Goal: Task Accomplishment & Management: Manage account settings

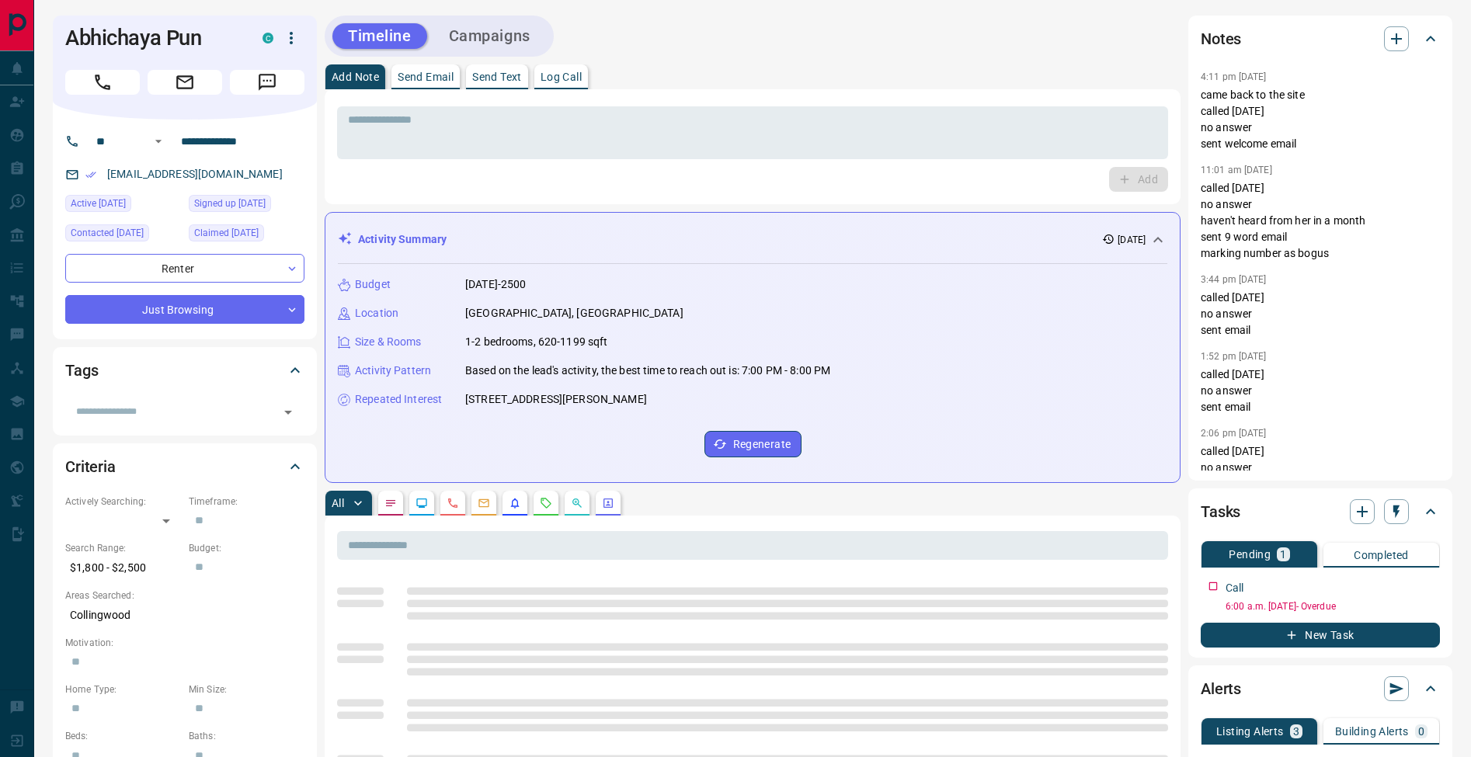
click at [565, 89] on div "* ​ Add" at bounding box center [753, 146] width 856 height 115
click at [570, 81] on p "Log Call" at bounding box center [560, 76] width 41 height 11
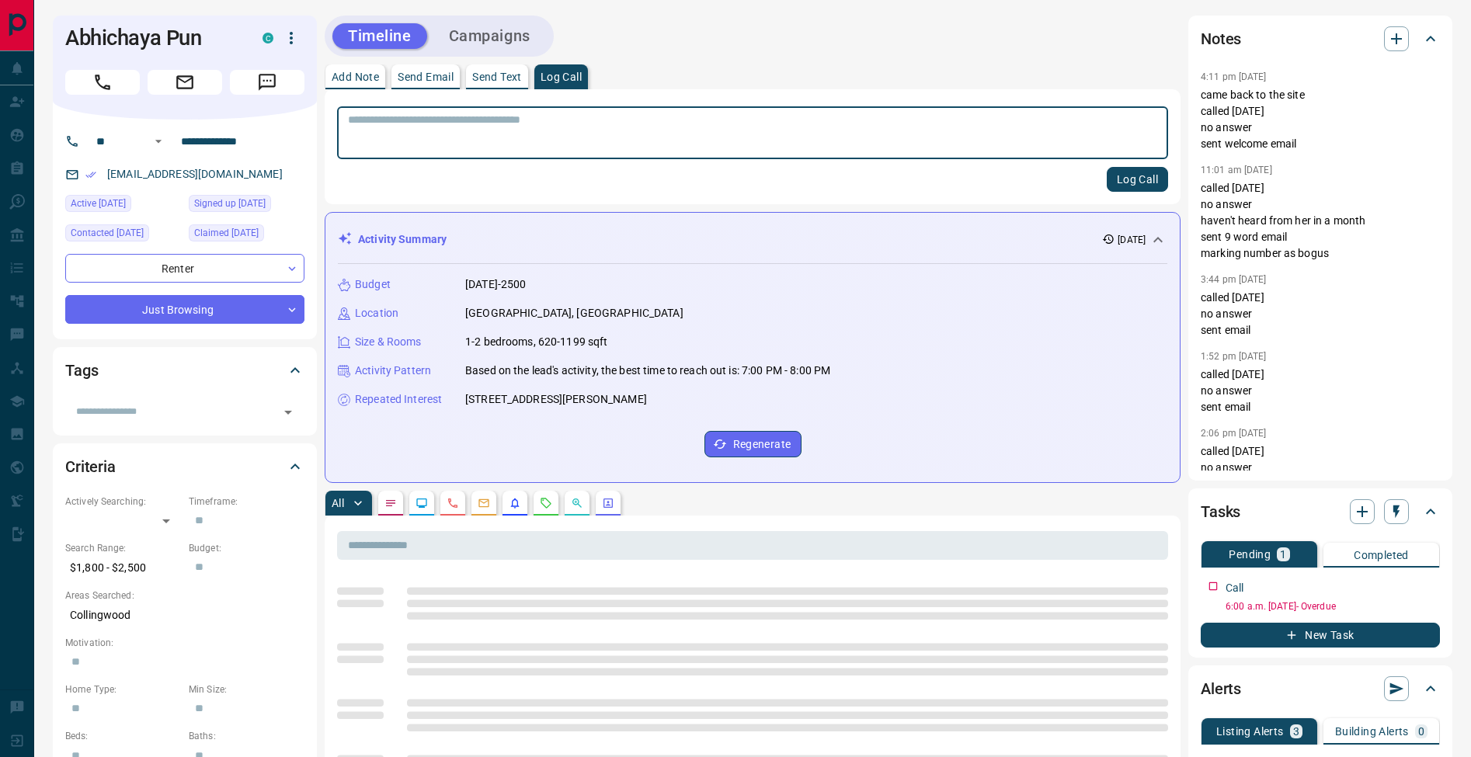
click at [1131, 180] on button "Log Call" at bounding box center [1136, 179] width 61 height 25
click at [362, 71] on p "Add Note" at bounding box center [355, 76] width 47 height 11
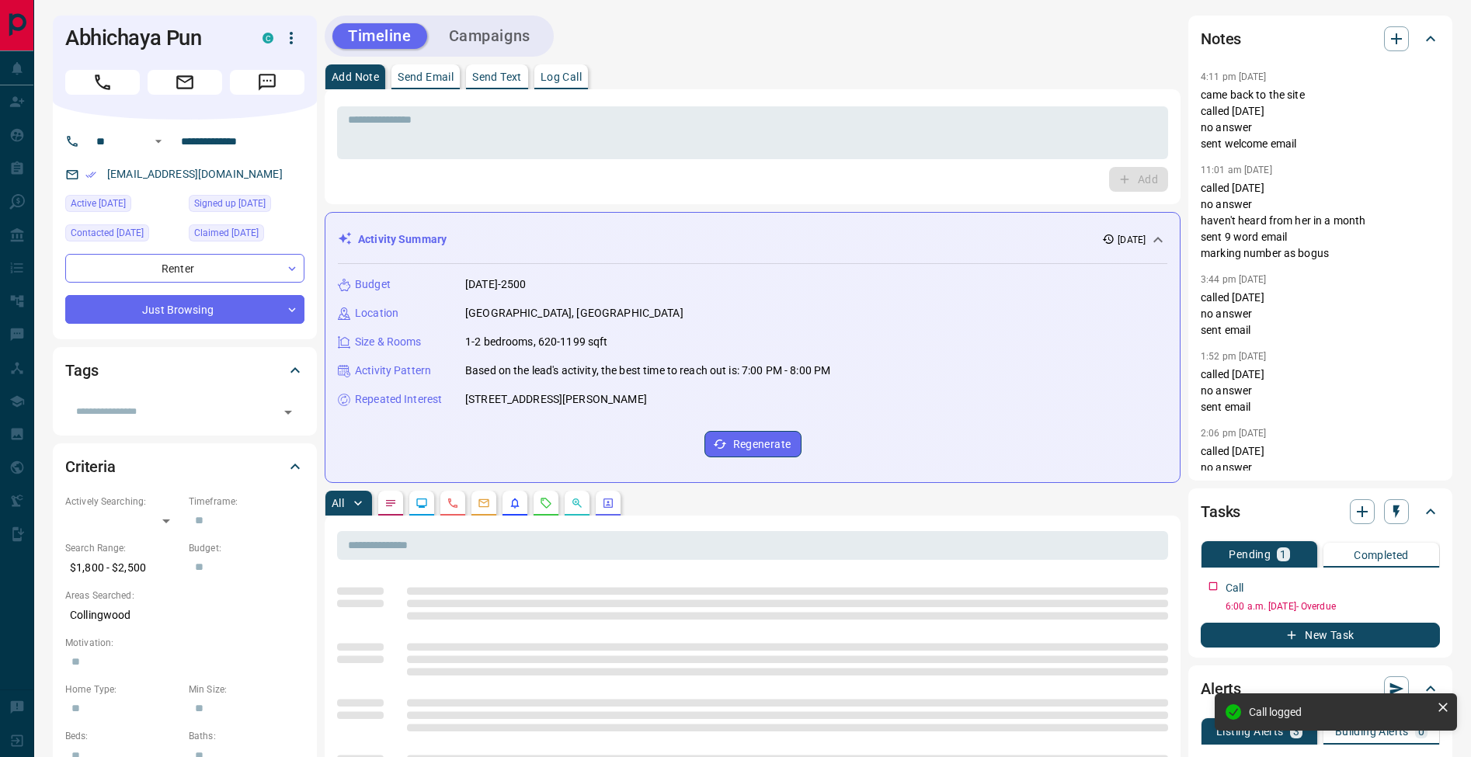
click at [378, 125] on textarea at bounding box center [752, 133] width 809 height 40
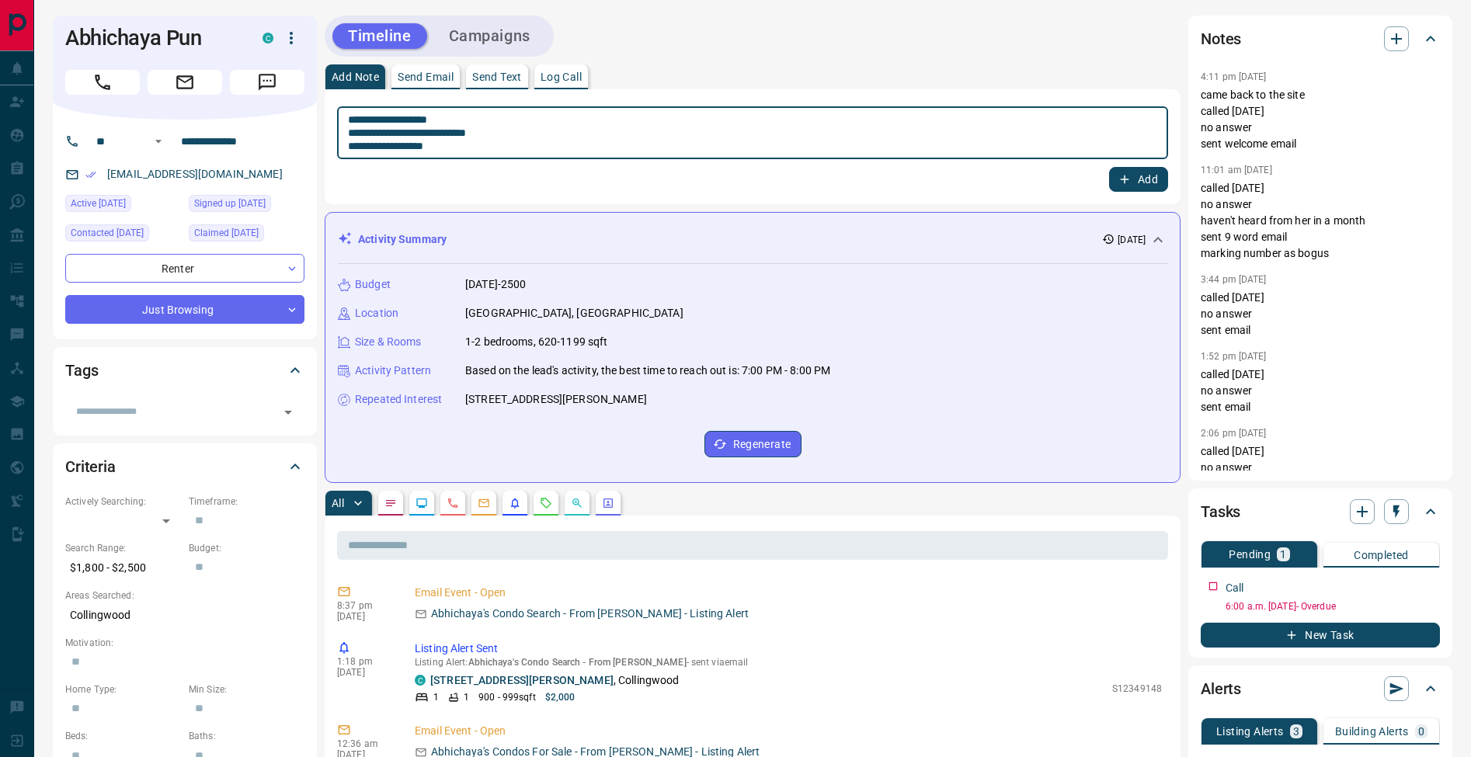
type textarea "**********"
click at [1122, 179] on icon "button" at bounding box center [1124, 179] width 14 height 14
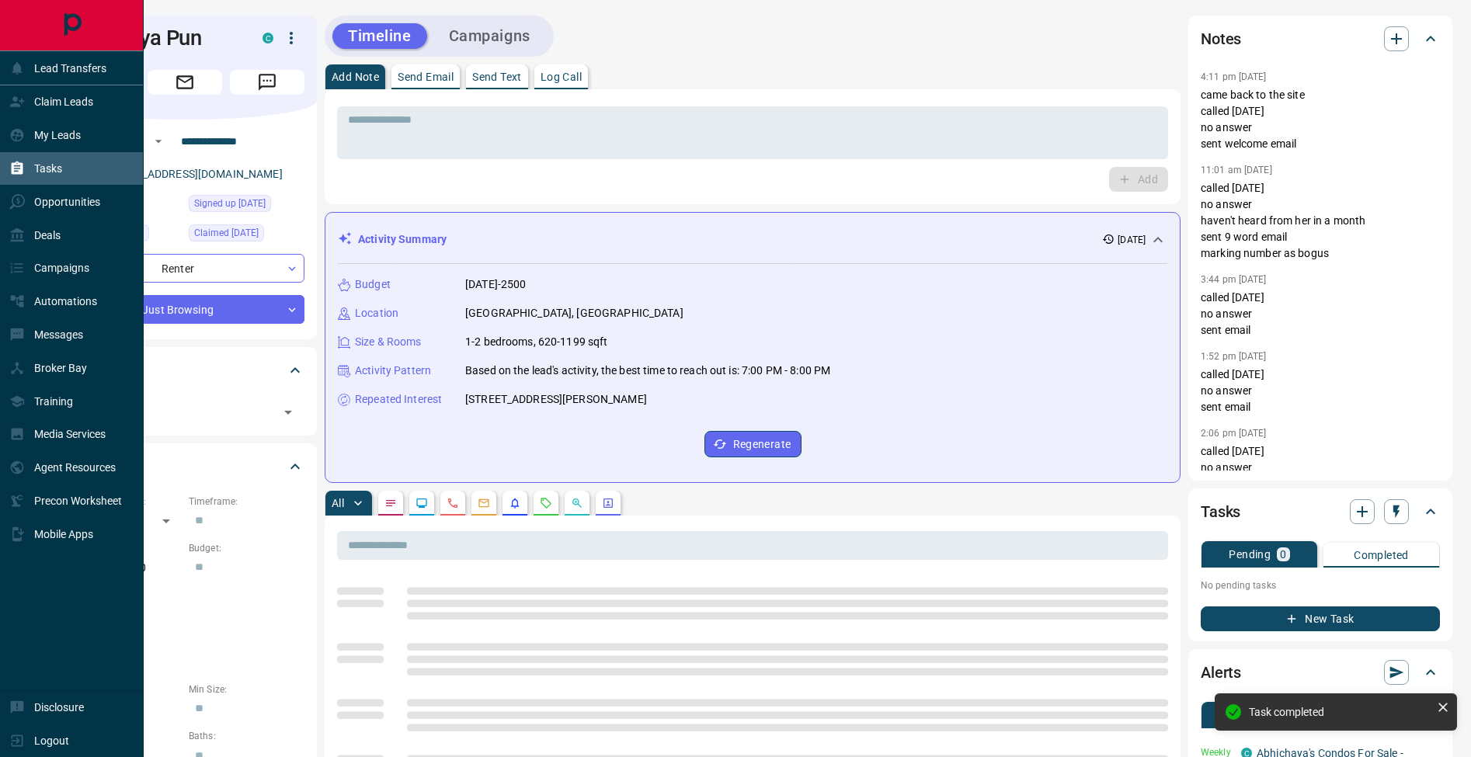
click at [17, 174] on icon at bounding box center [18, 168] width 12 height 13
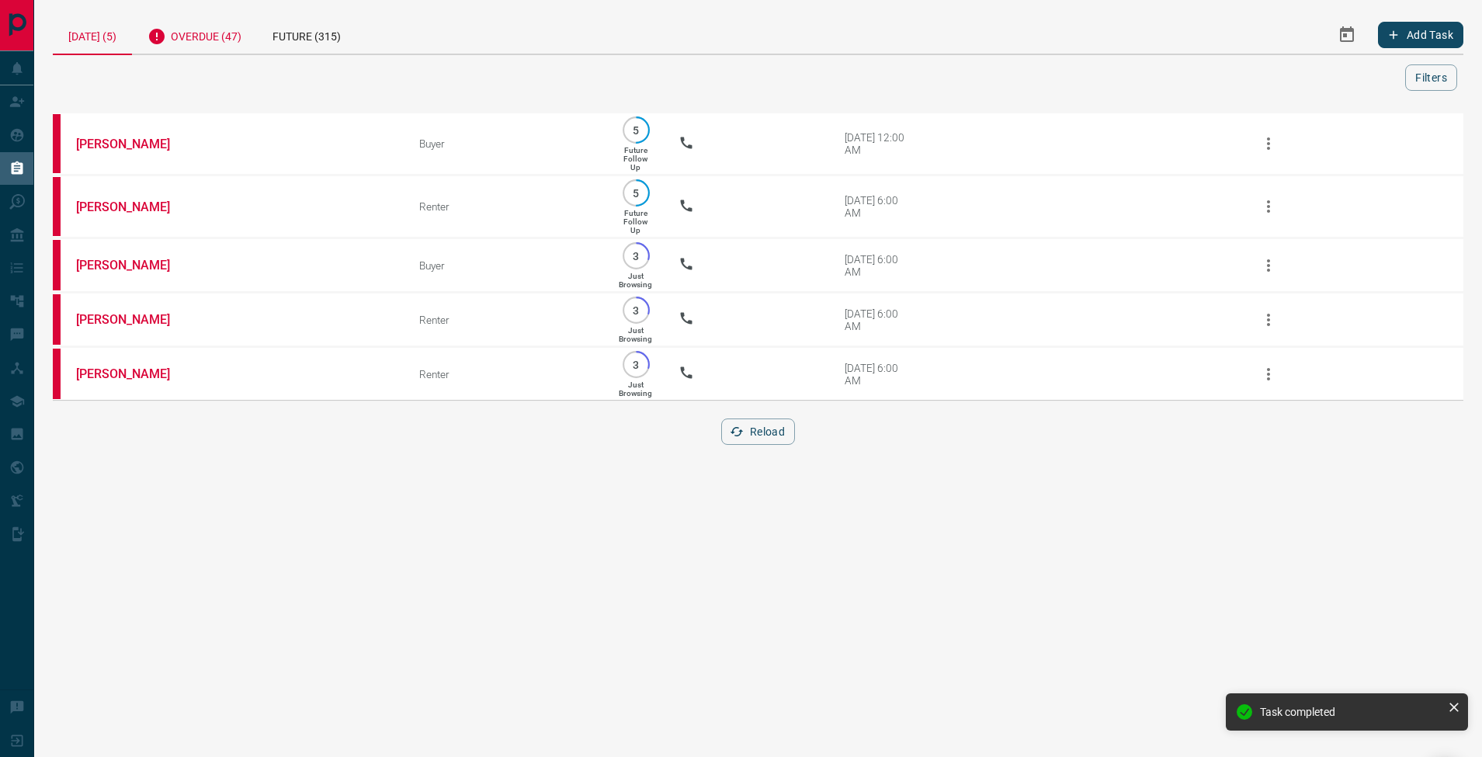
click at [217, 51] on div "Overdue (47)" at bounding box center [194, 35] width 125 height 38
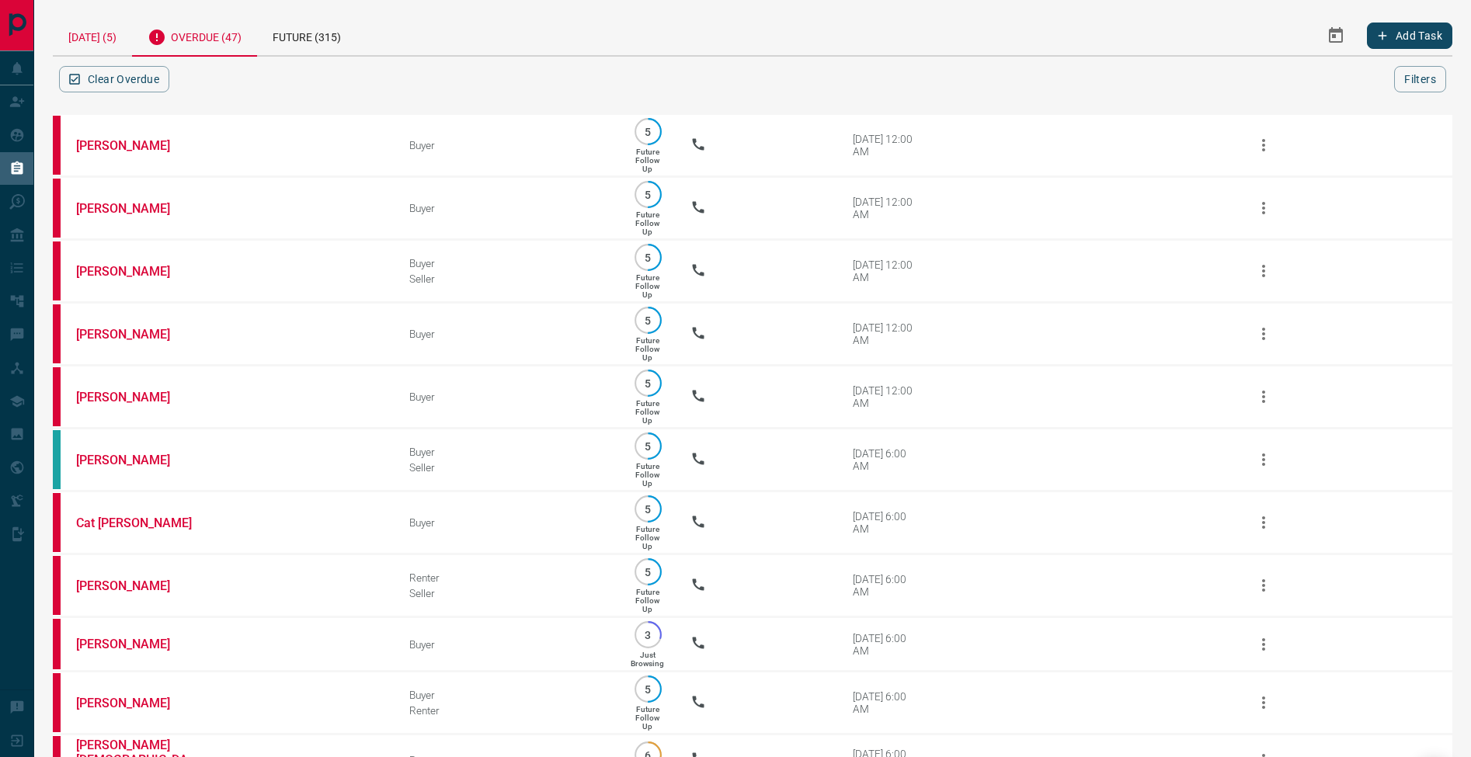
drag, startPoint x: 121, startPoint y: 46, endPoint x: 130, endPoint y: 52, distance: 10.6
click at [121, 46] on div "[DATE] (5)" at bounding box center [92, 36] width 79 height 40
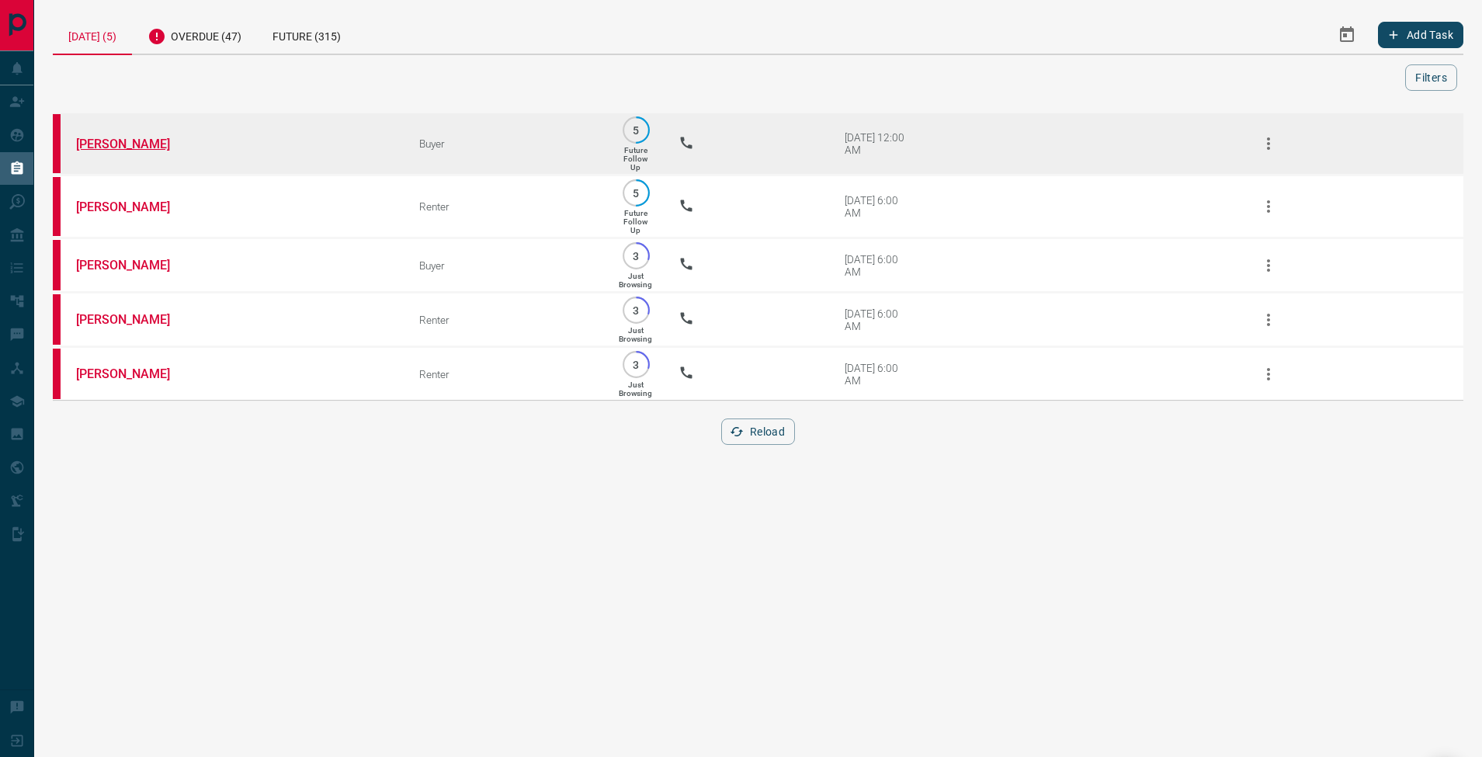
click at [134, 142] on link "[PERSON_NAME]" at bounding box center [134, 144] width 116 height 15
